Goal: Task Accomplishment & Management: Use online tool/utility

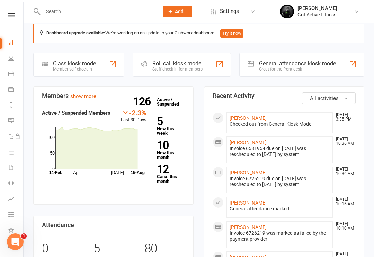
scroll to position [10, 0]
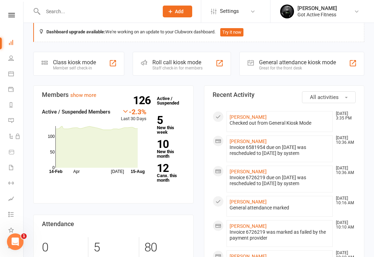
click at [319, 69] on div "Great for the front desk" at bounding box center [297, 68] width 77 height 5
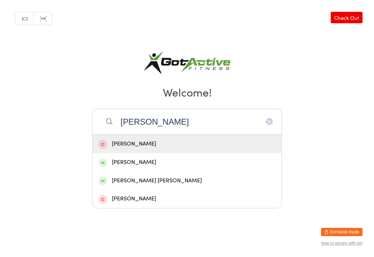
type input "[PERSON_NAME]"
click at [227, 165] on div "[PERSON_NAME]" at bounding box center [186, 161] width 177 height 9
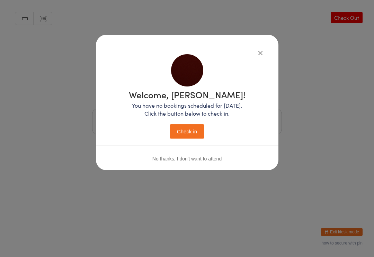
click at [189, 132] on button "Check in" at bounding box center [187, 131] width 35 height 14
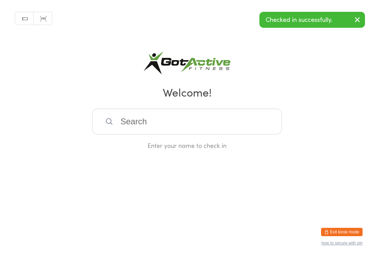
click at [352, 235] on button "Exit kiosk mode" at bounding box center [342, 231] width 42 height 8
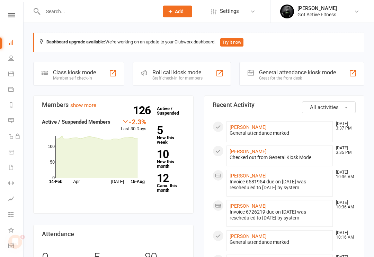
click at [12, 22] on div "Clubworx" at bounding box center [11, 24] width 23 height 23
click at [9, 16] on icon at bounding box center [11, 15] width 7 height 5
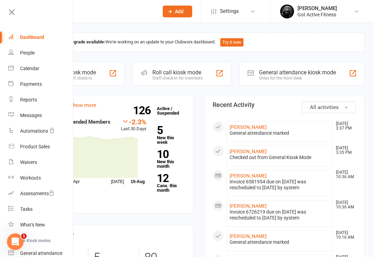
click at [24, 36] on div "Dashboard" at bounding box center [32, 37] width 24 height 6
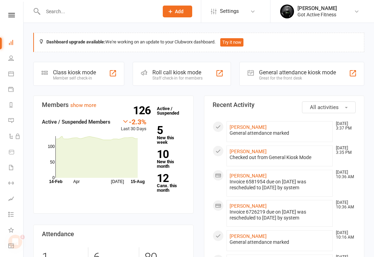
click at [308, 81] on div "General attendance kiosk mode Great for the front desk" at bounding box center [302, 74] width 125 height 24
click at [308, 77] on div "Great for the front desk" at bounding box center [297, 78] width 77 height 5
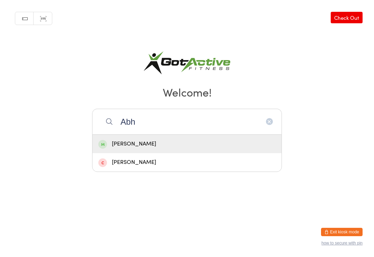
type input "Abh"
click at [222, 153] on div "Abhinav Sambaraju" at bounding box center [187, 144] width 189 height 18
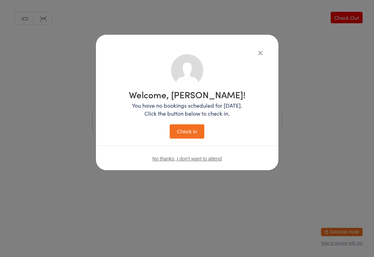
click at [190, 138] on button "Check in" at bounding box center [187, 131] width 35 height 14
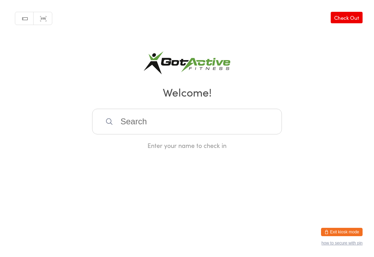
click at [237, 118] on input "search" at bounding box center [187, 122] width 190 height 26
